Goal: Task Accomplishment & Management: Complete application form

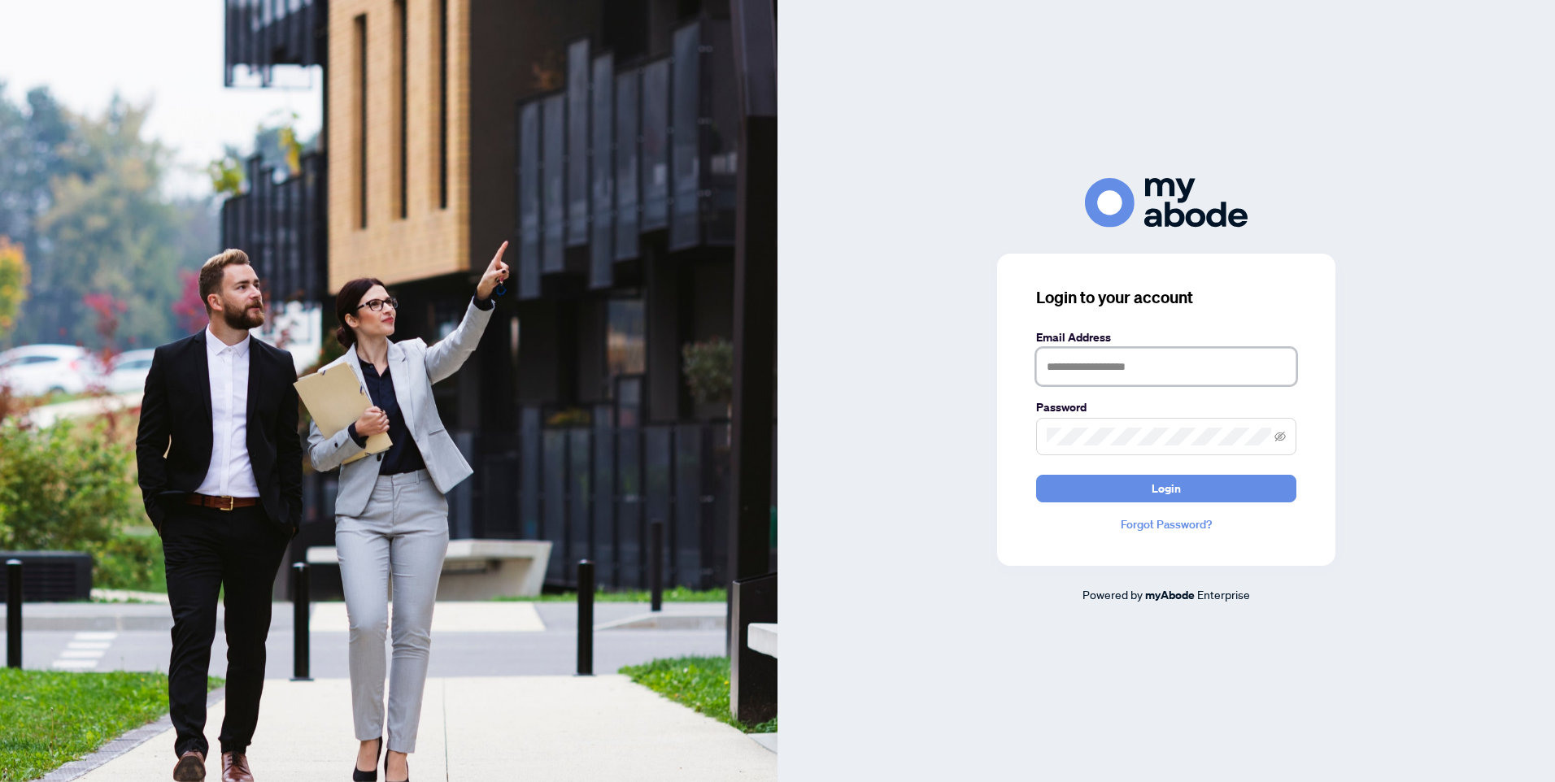
click at [1133, 371] on input "text" at bounding box center [1166, 366] width 260 height 37
type input "**********"
click at [1136, 427] on span at bounding box center [1166, 436] width 260 height 37
click at [1157, 489] on span "Login" at bounding box center [1165, 489] width 29 height 26
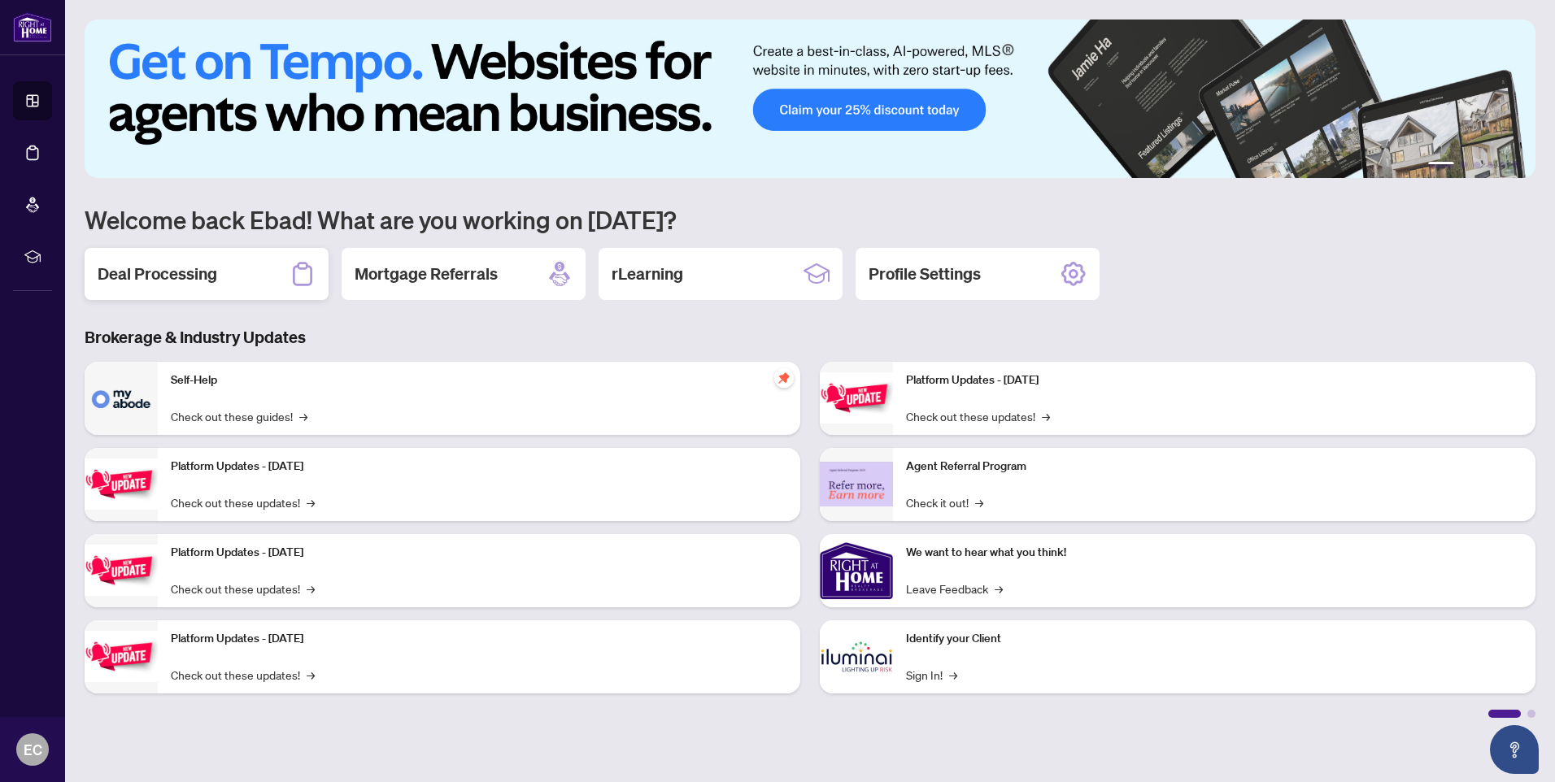
click at [208, 281] on h2 "Deal Processing" at bounding box center [158, 274] width 120 height 23
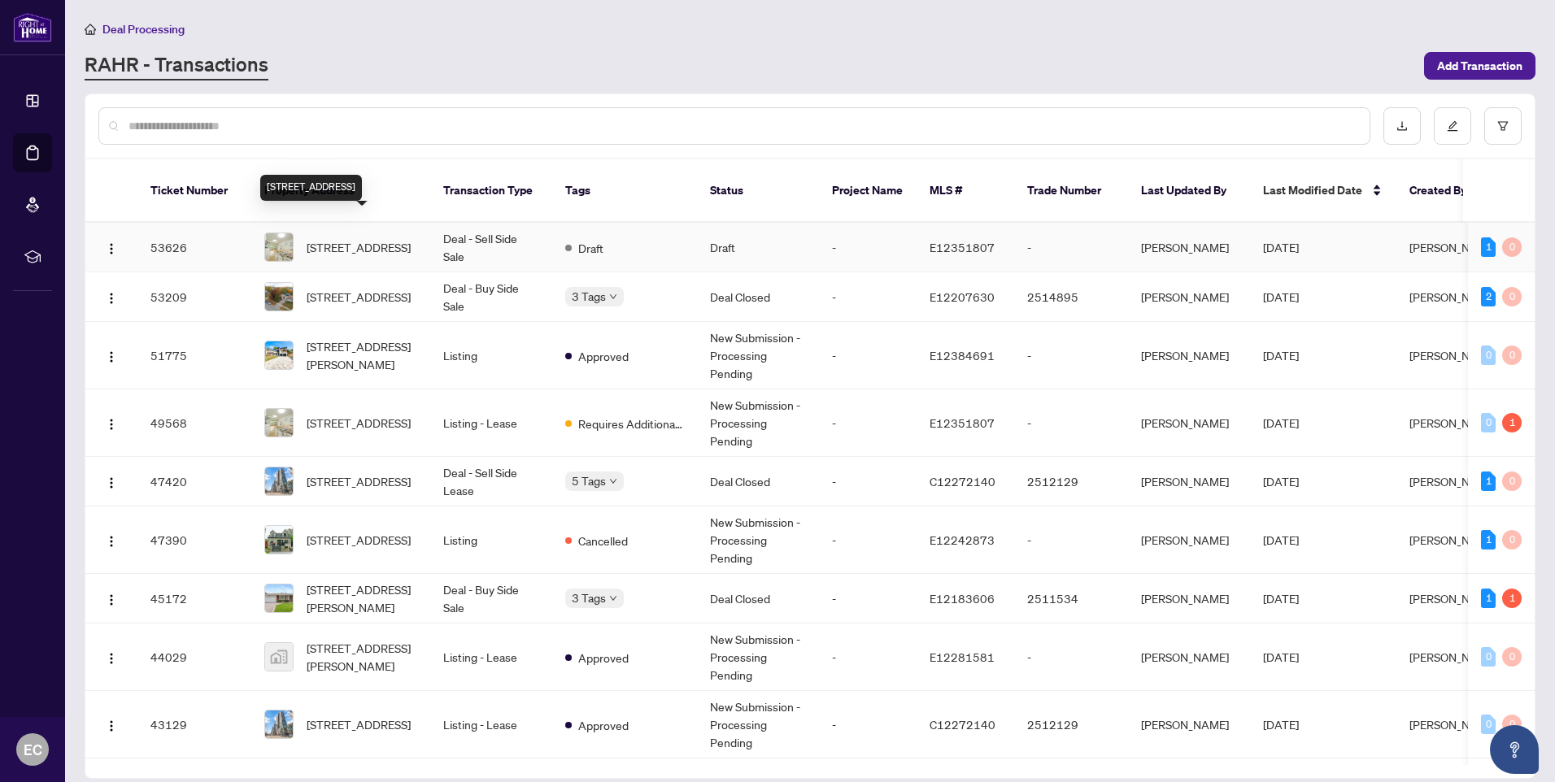
click at [346, 238] on span "[STREET_ADDRESS]" at bounding box center [359, 247] width 104 height 18
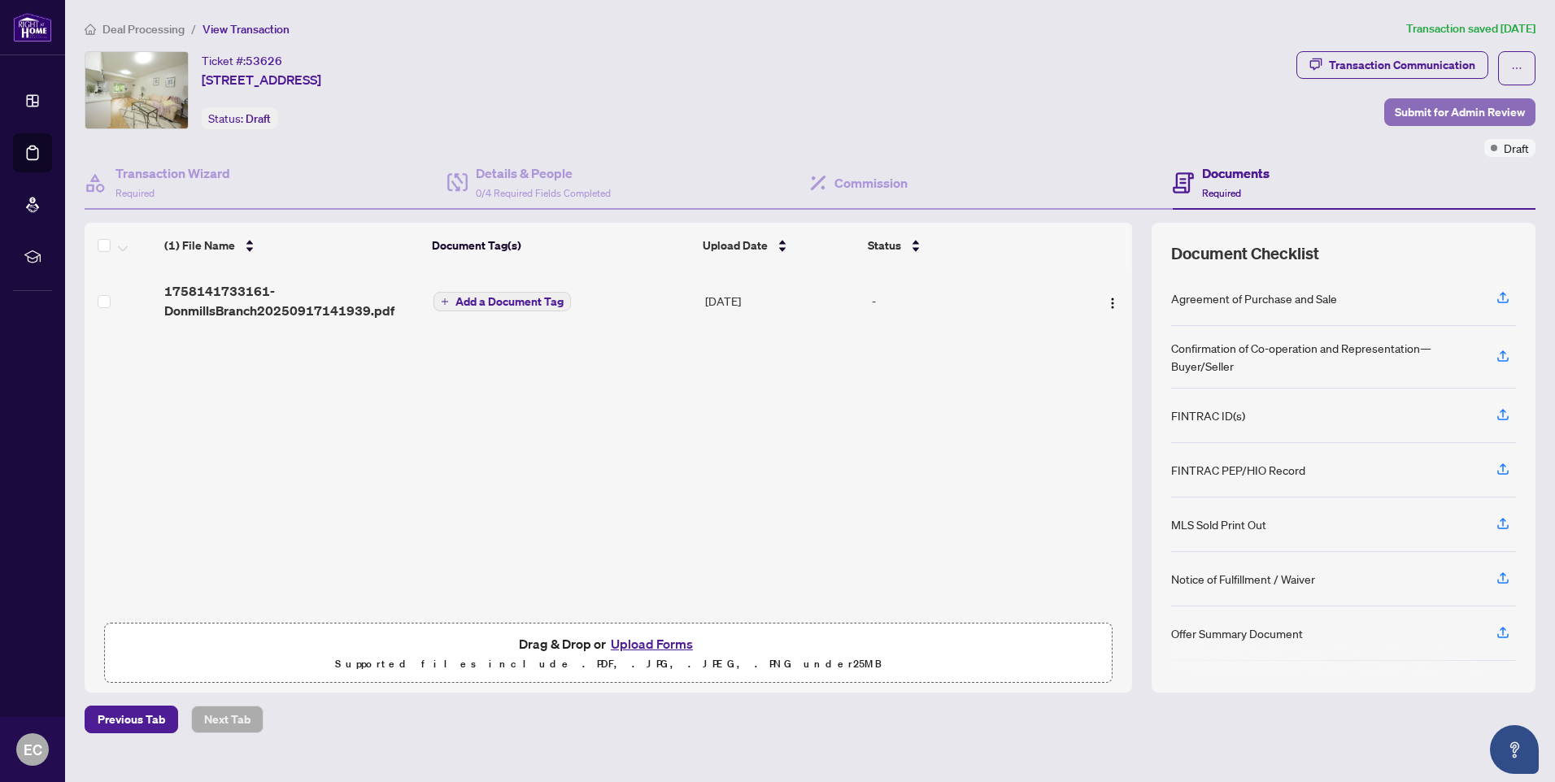
click at [1423, 111] on span "Submit for Admin Review" at bounding box center [1459, 112] width 130 height 26
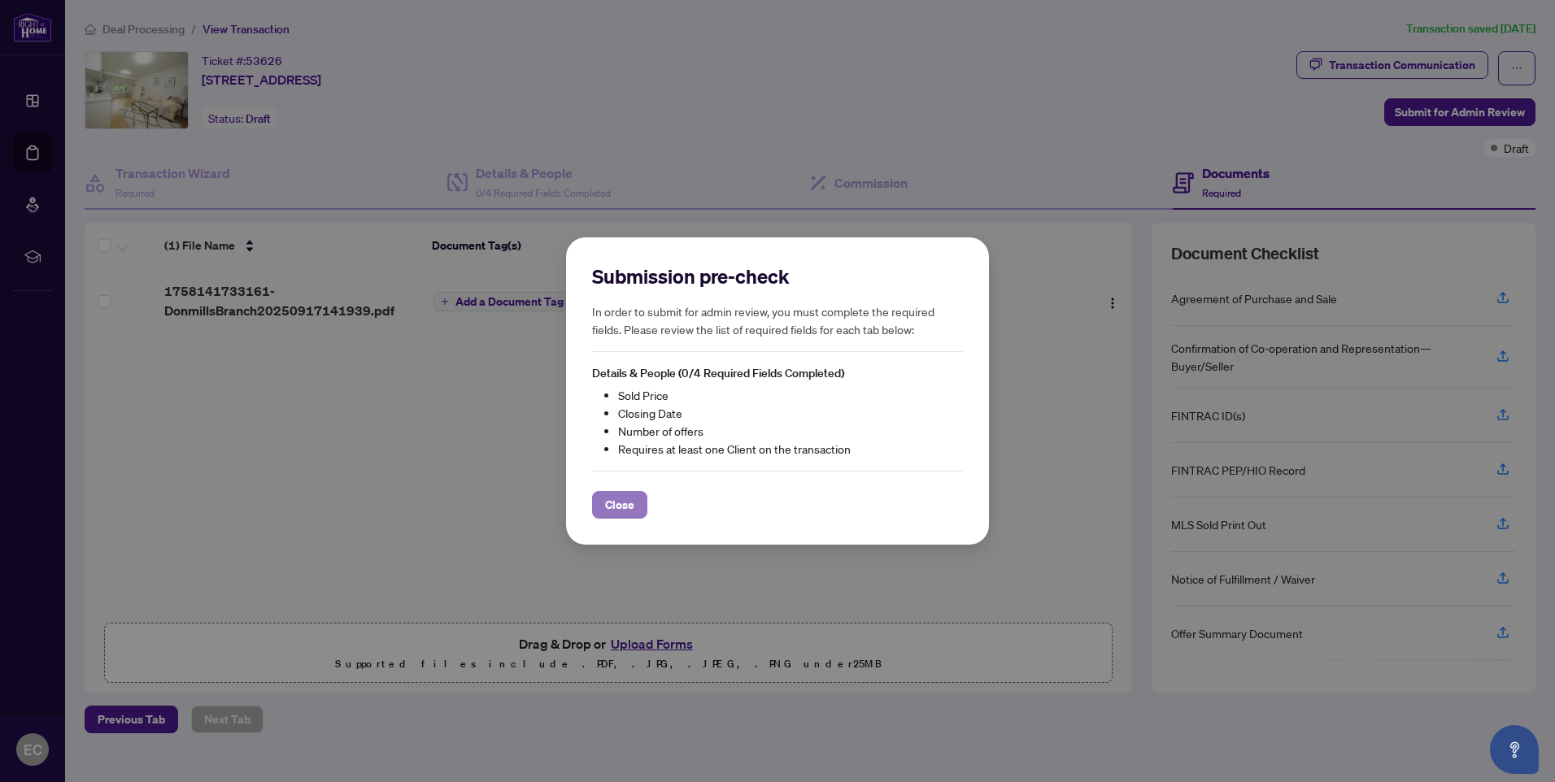
click at [612, 503] on span "Close" at bounding box center [619, 505] width 29 height 26
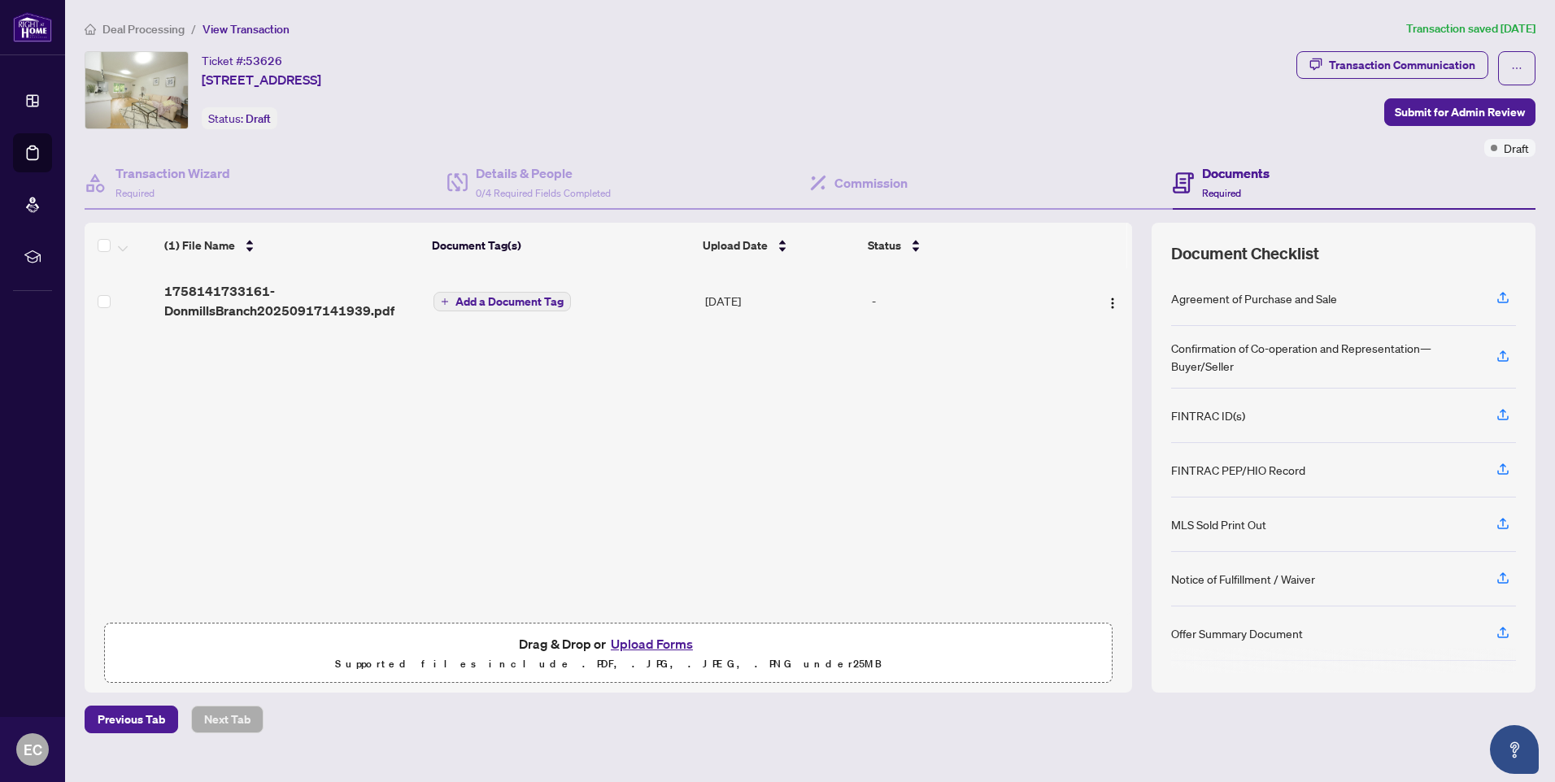
click at [655, 643] on button "Upload Forms" at bounding box center [652, 643] width 92 height 21
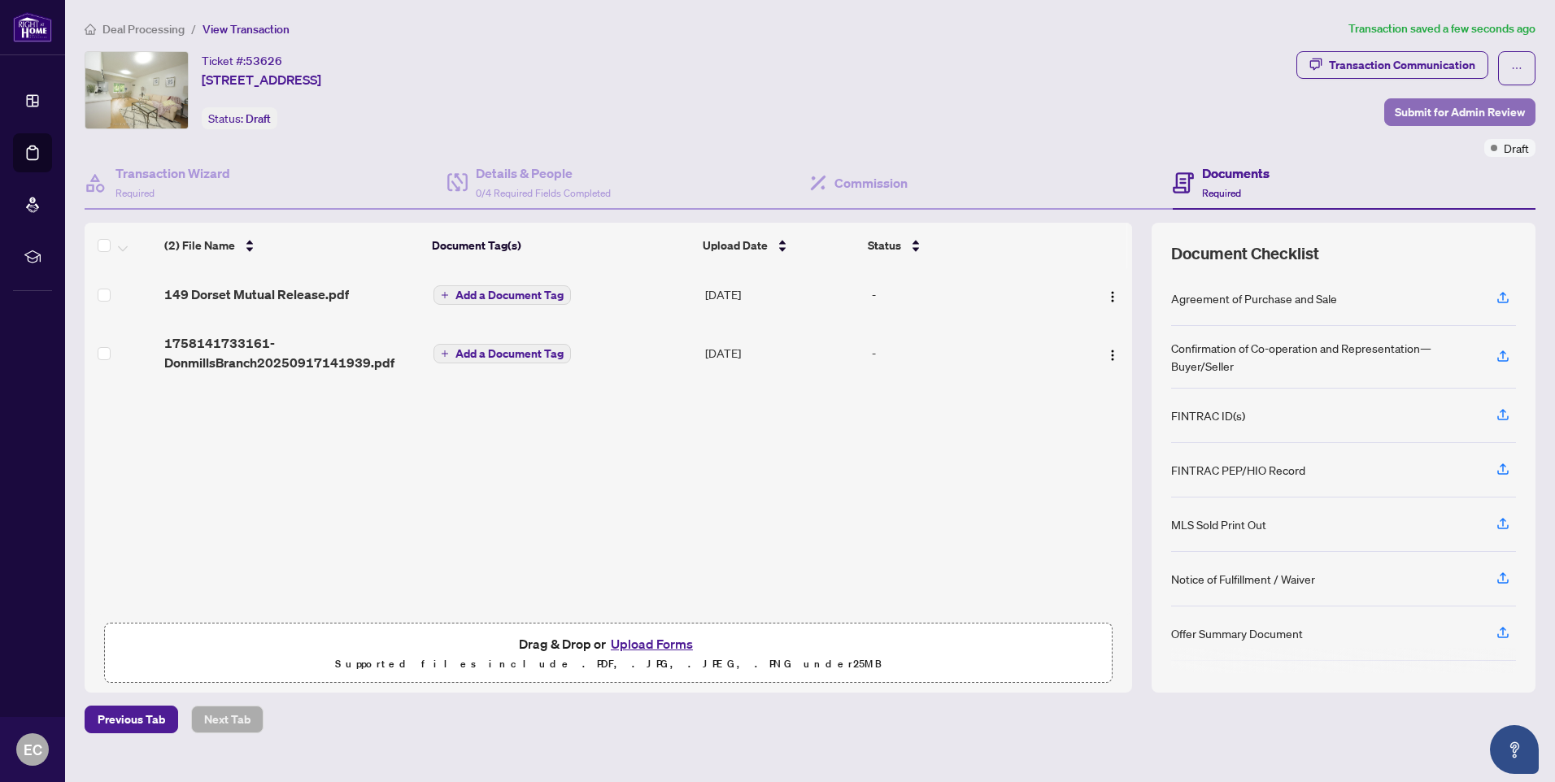
click at [1432, 113] on span "Submit for Admin Review" at bounding box center [1459, 112] width 130 height 26
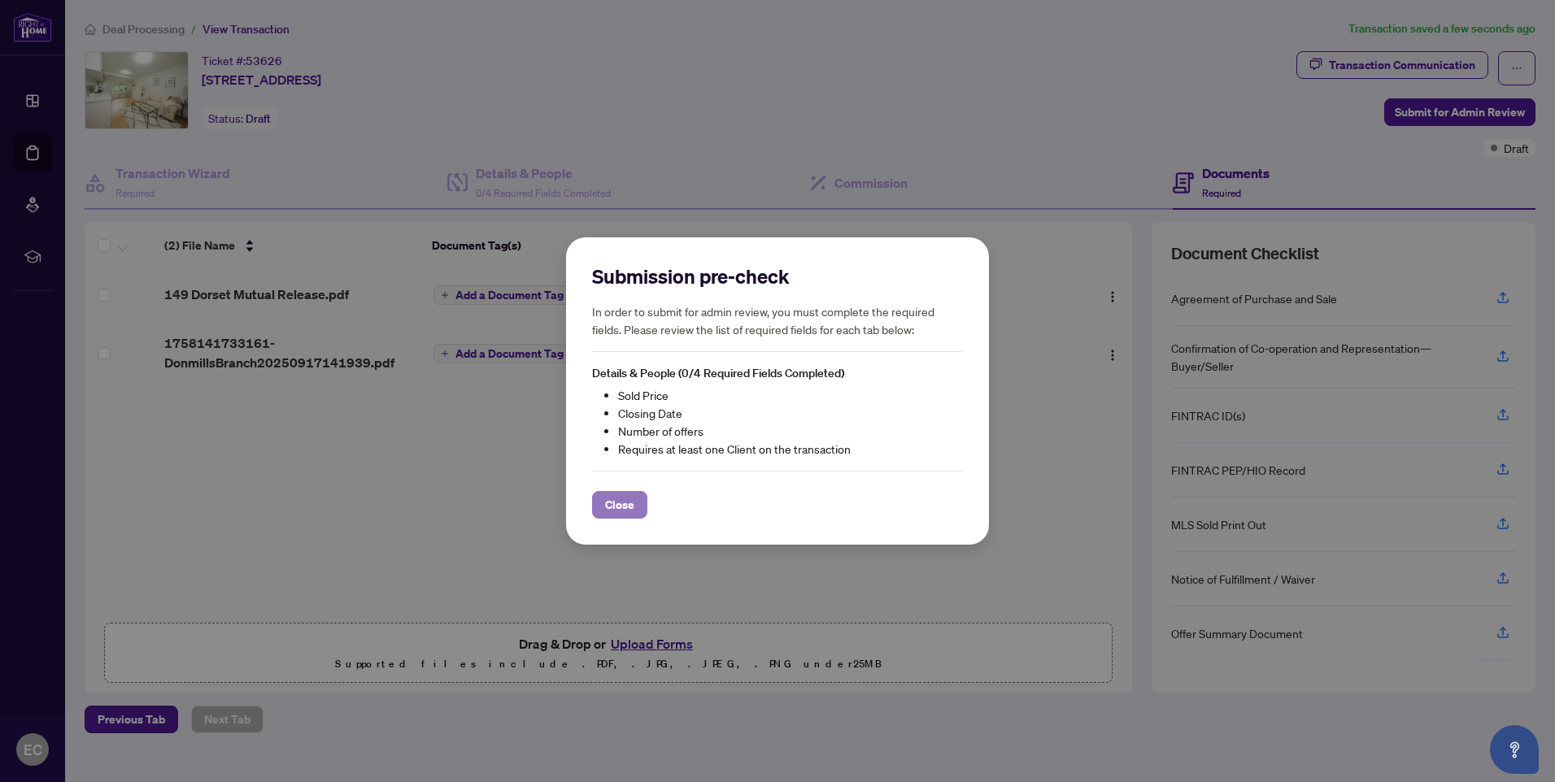
click at [617, 511] on span "Close" at bounding box center [619, 505] width 29 height 26
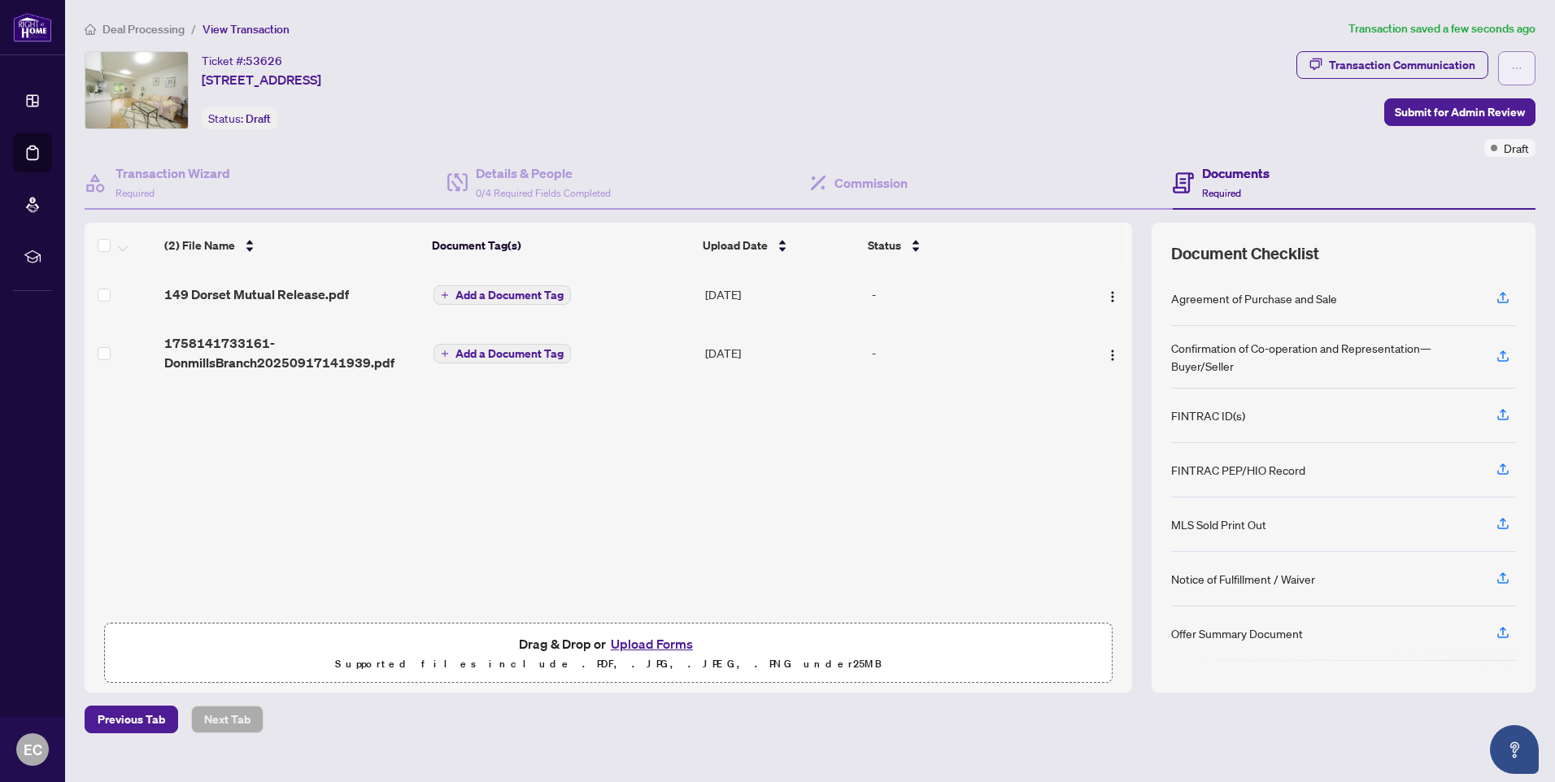
click at [1521, 73] on span "button" at bounding box center [1516, 68] width 11 height 26
click at [1224, 118] on div "Ticket #: 53626 [STREET_ADDRESS] Status: Draft" at bounding box center [687, 90] width 1205 height 78
click at [1431, 114] on span "Submit for Admin Review" at bounding box center [1459, 112] width 130 height 26
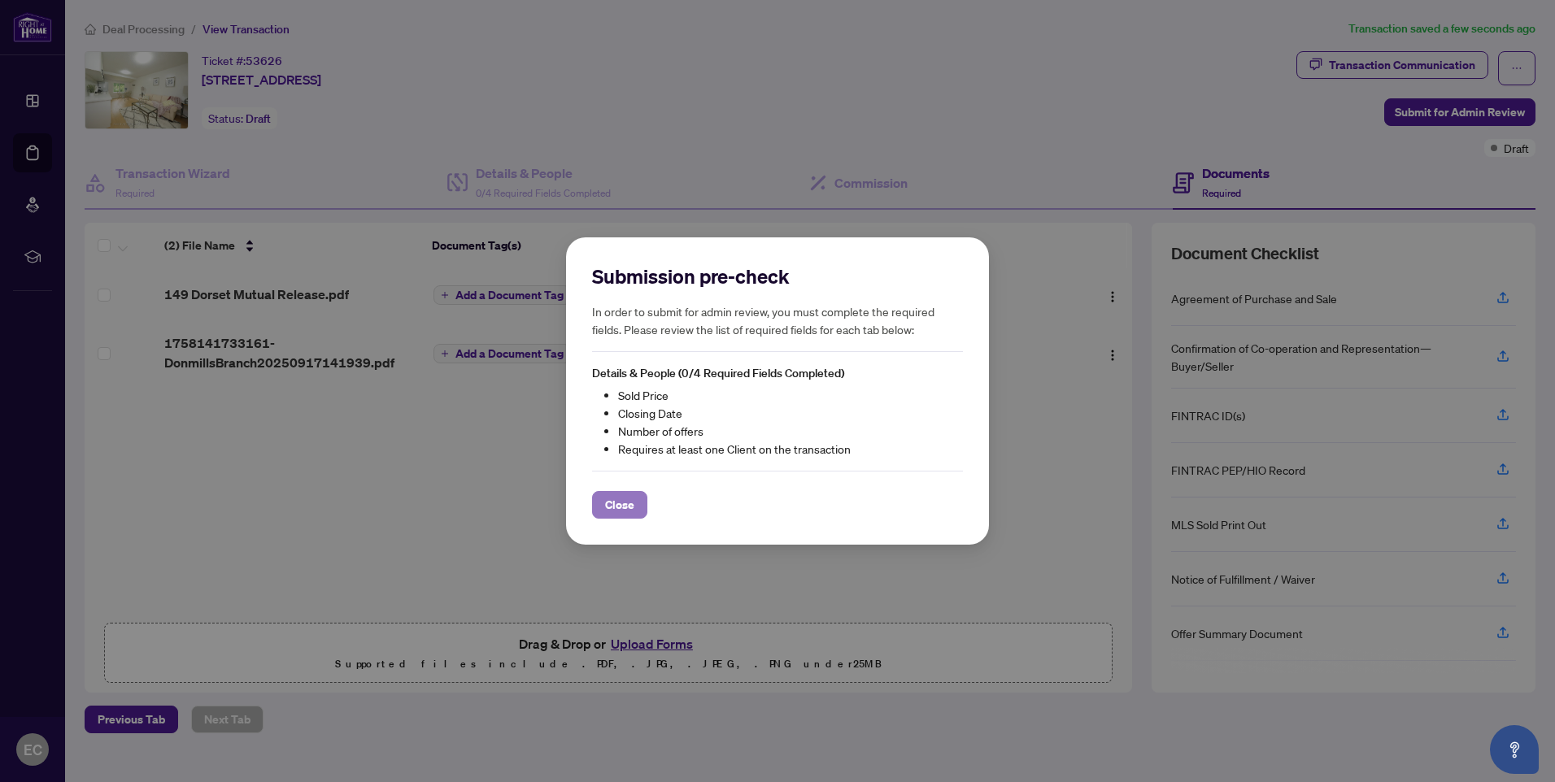
click at [612, 500] on span "Close" at bounding box center [619, 505] width 29 height 26
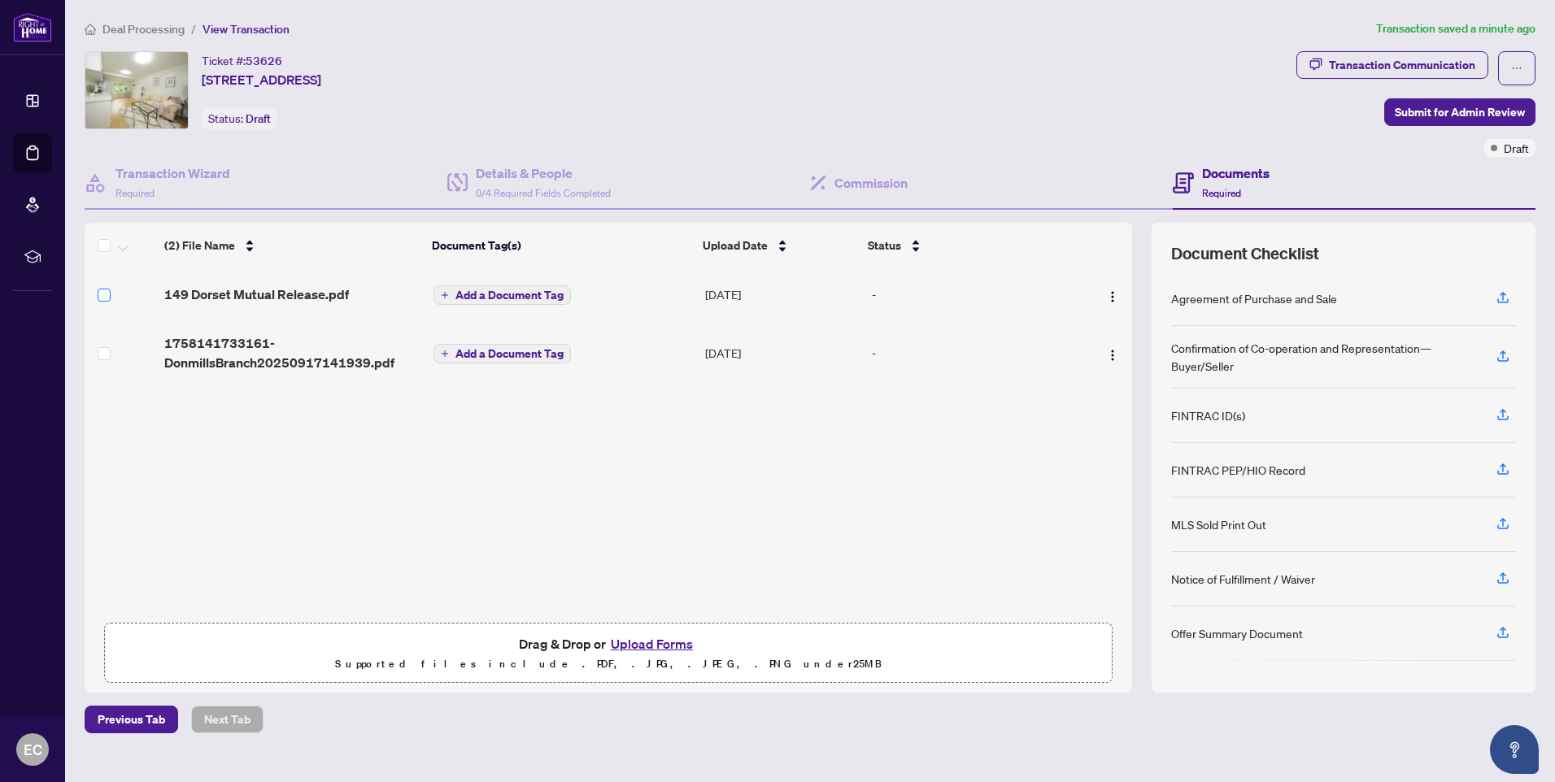
click at [102, 300] on label at bounding box center [104, 295] width 13 height 18
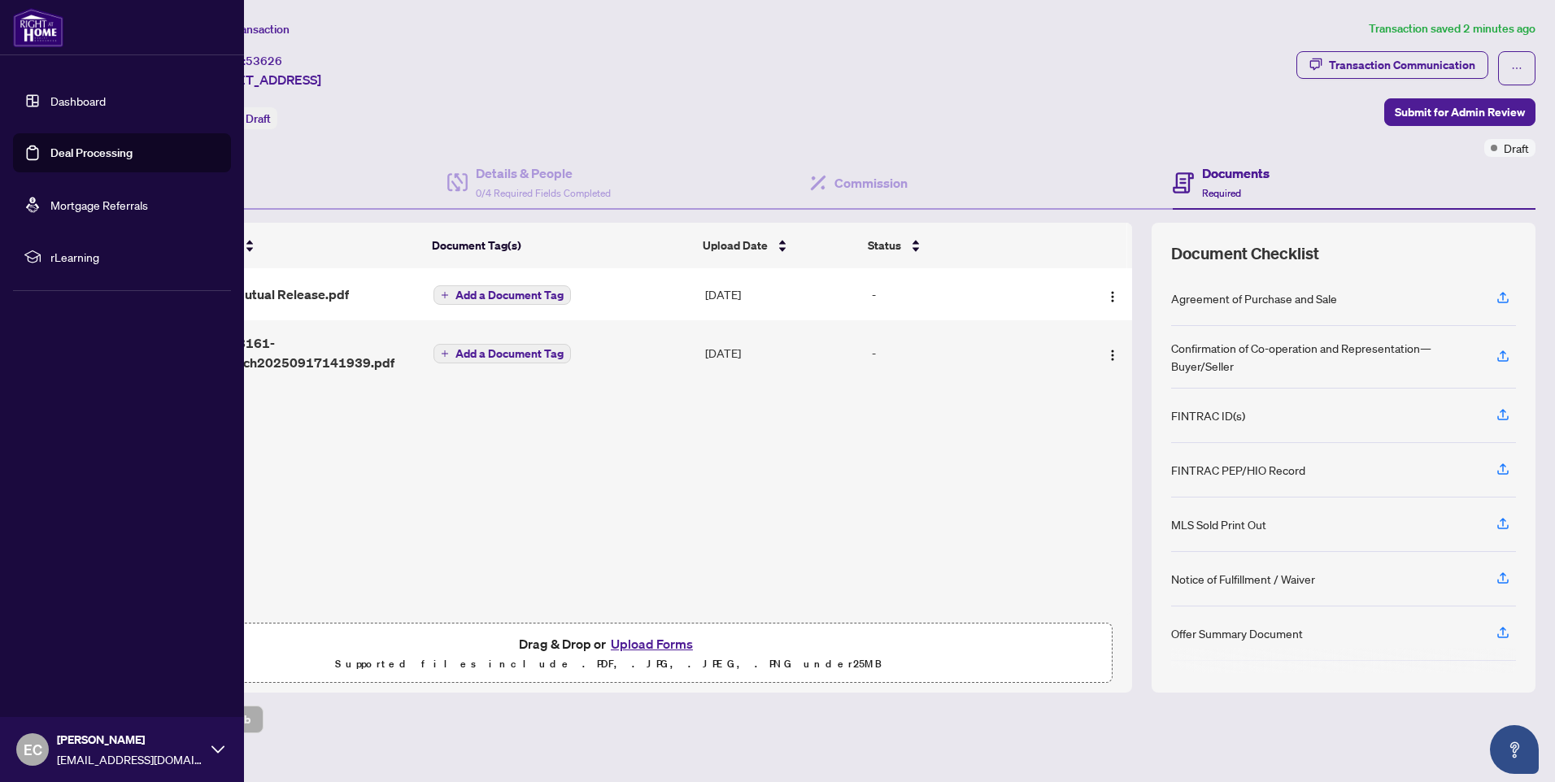
click at [94, 104] on link "Dashboard" at bounding box center [77, 101] width 55 height 15
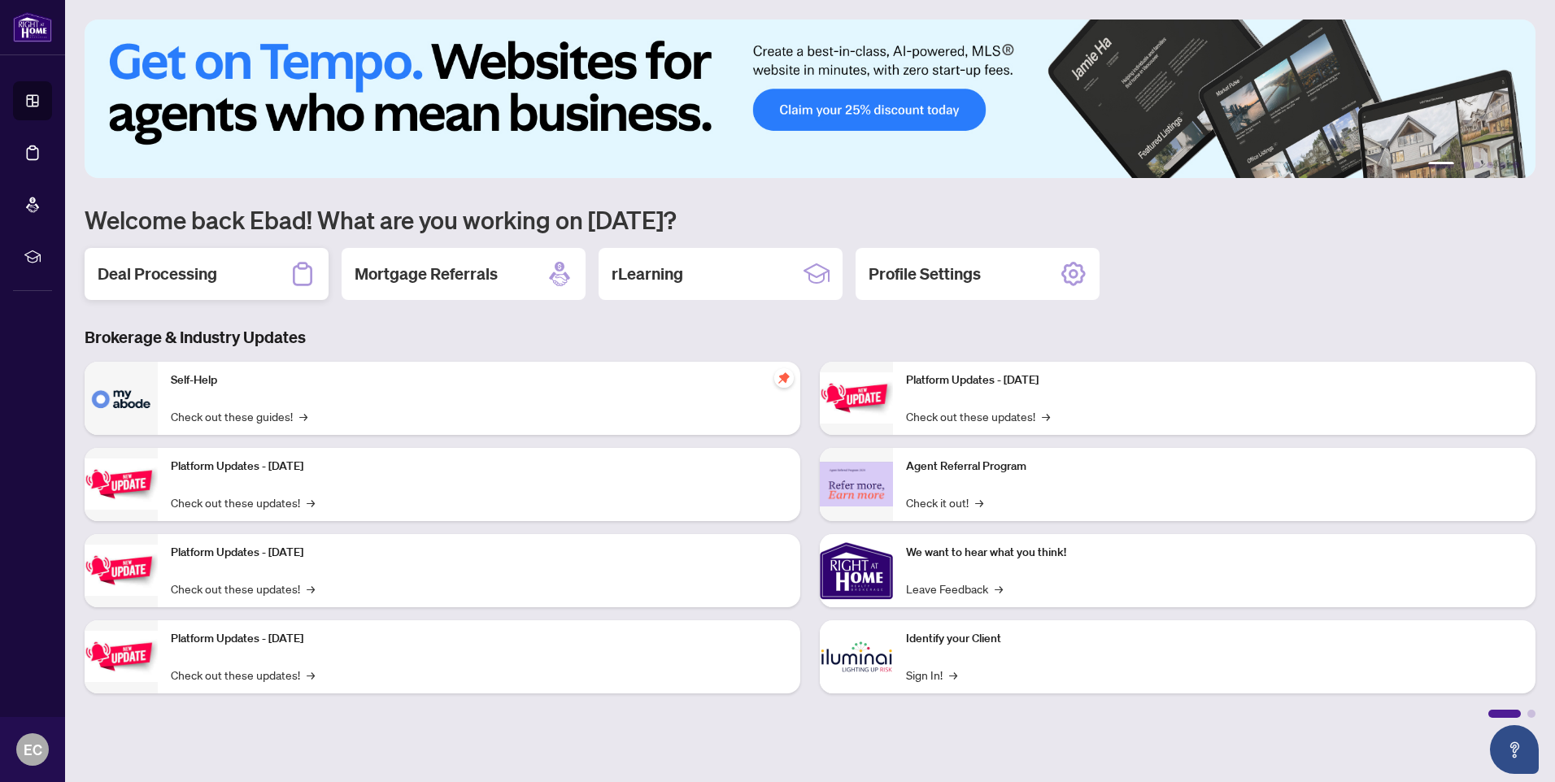
click at [128, 272] on h2 "Deal Processing" at bounding box center [158, 274] width 120 height 23
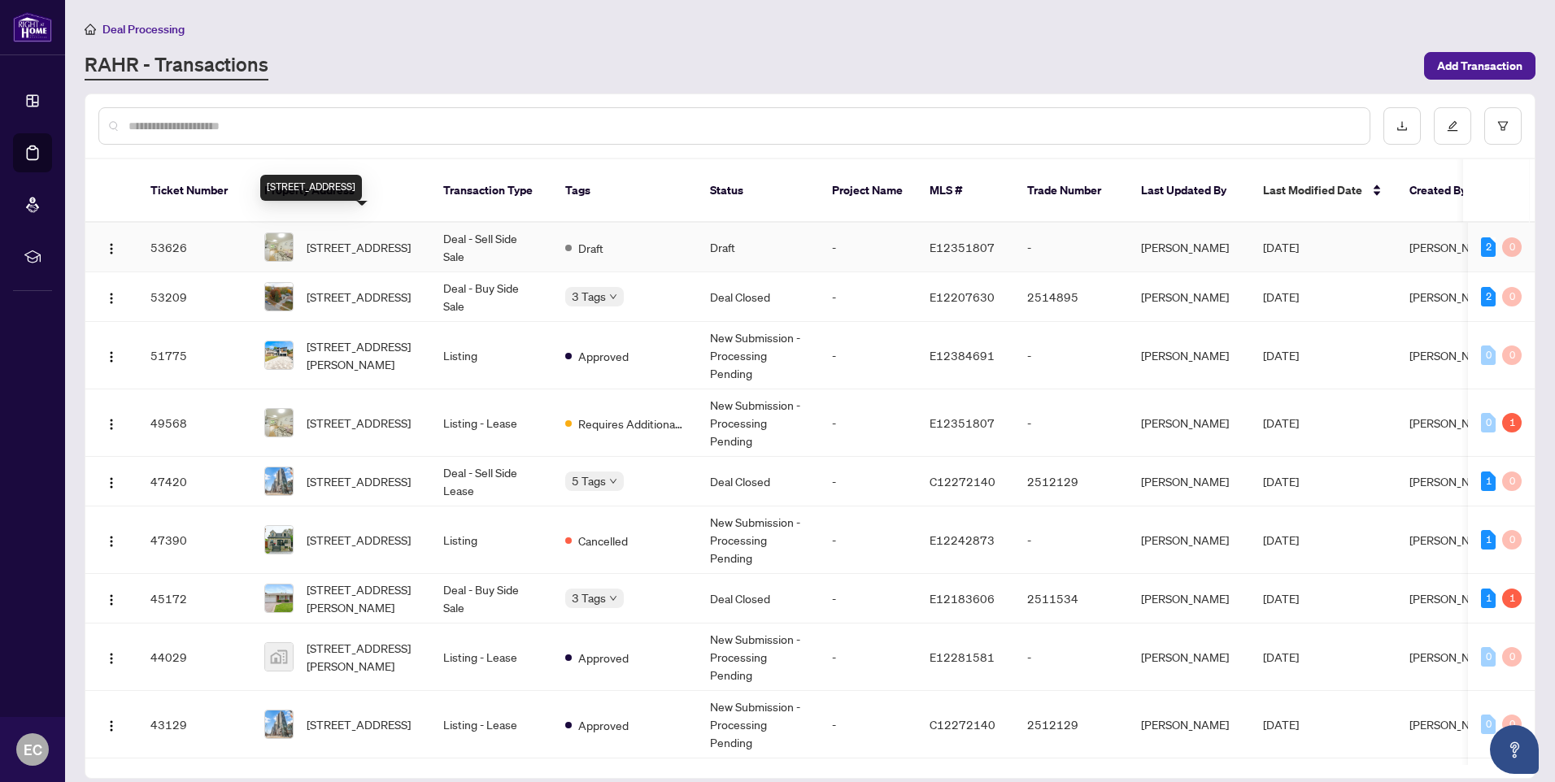
click at [341, 238] on span "[STREET_ADDRESS]" at bounding box center [359, 247] width 104 height 18
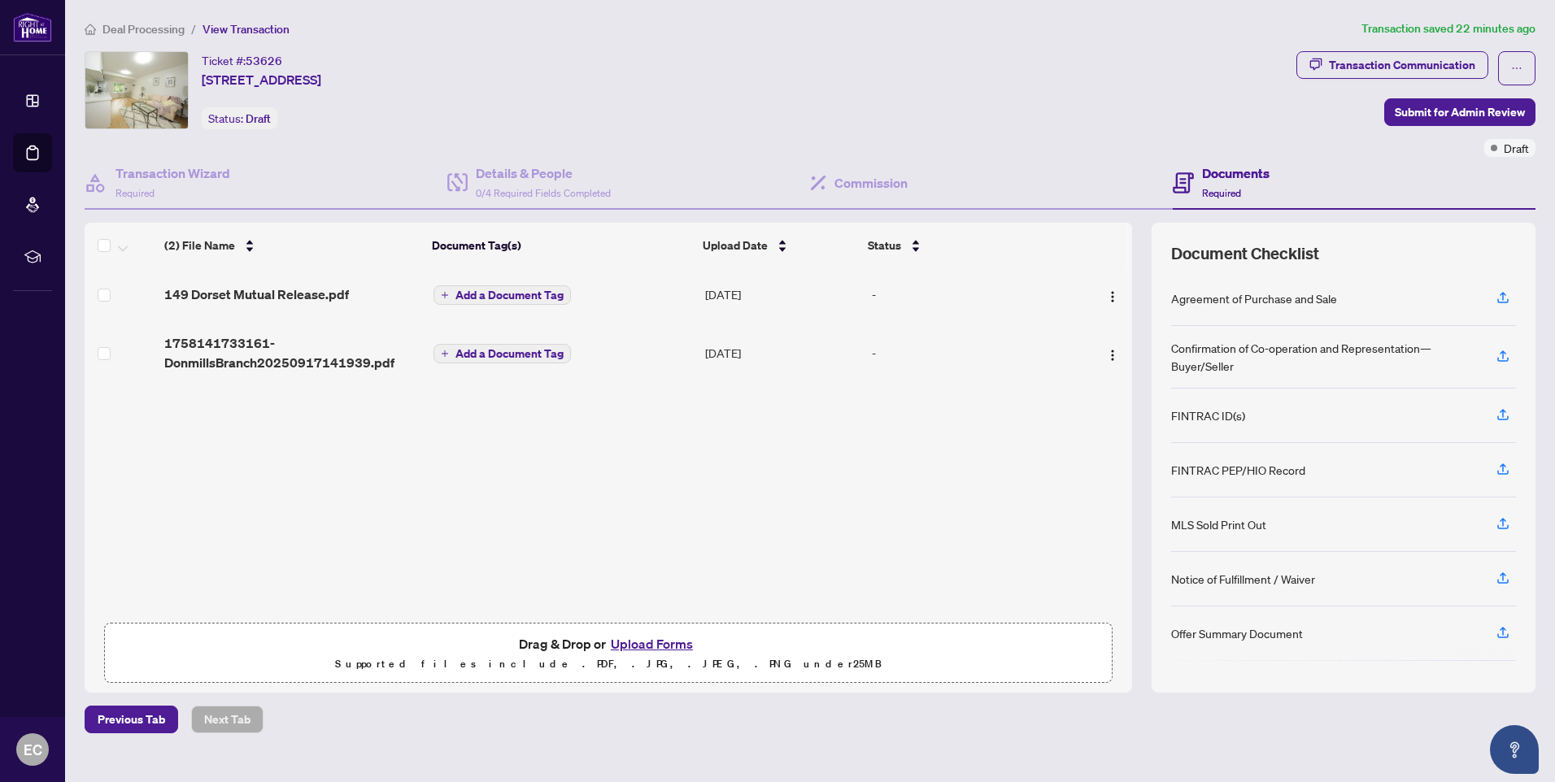
click at [1554, 139] on html "Dashboard Deal Processing Mortgage Referrals rLearning EC [PERSON_NAME] [EMAIL_…" at bounding box center [777, 391] width 1555 height 782
